Goal: Task Accomplishment & Management: Manage account settings

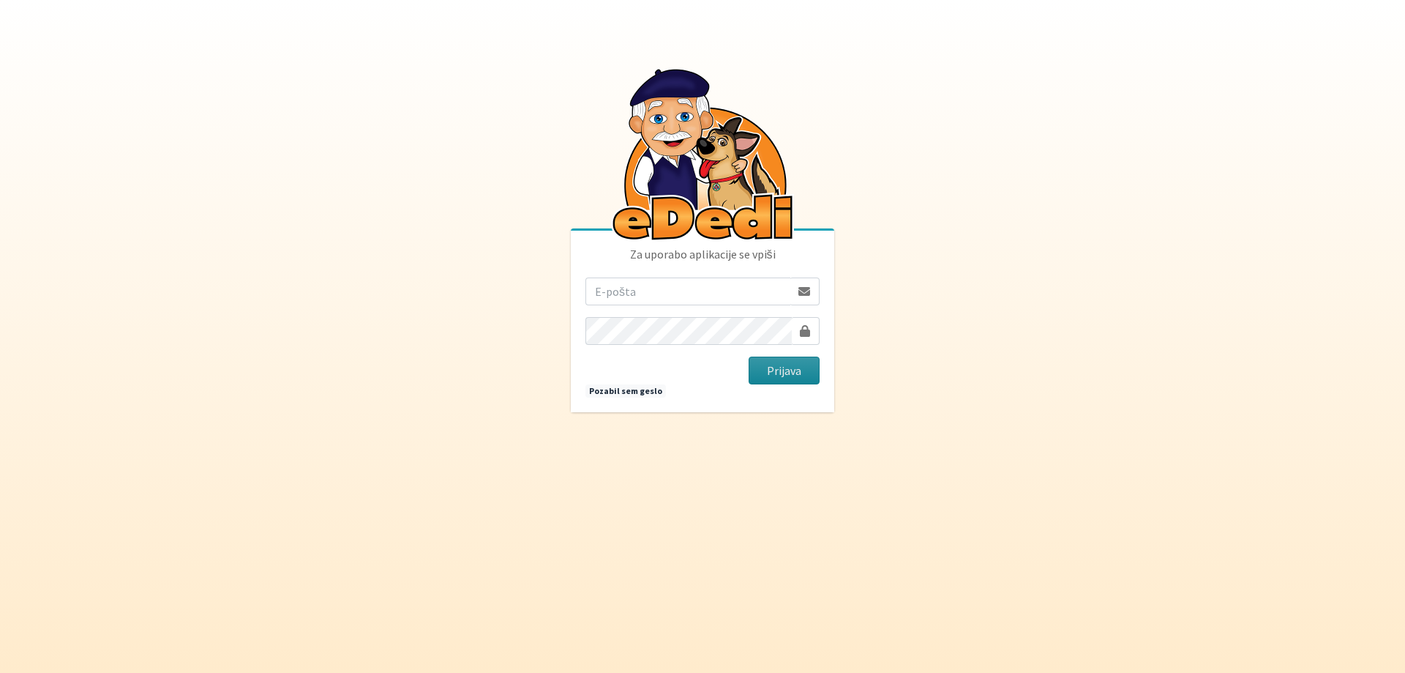
type input "[EMAIL_ADDRESS][DOMAIN_NAME]"
click at [799, 369] on button "Prijava" at bounding box center [784, 370] width 71 height 28
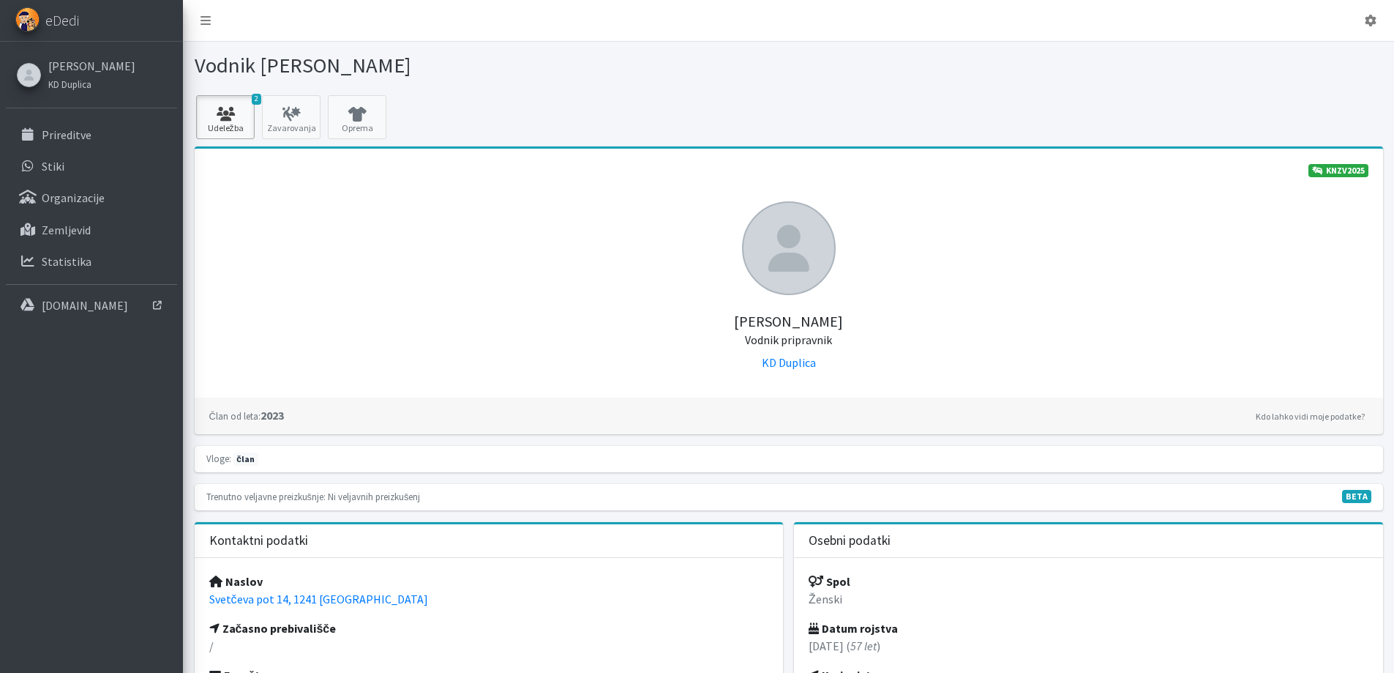
click at [225, 113] on icon at bounding box center [226, 114] width 50 height 15
